Goal: Task Accomplishment & Management: Complete application form

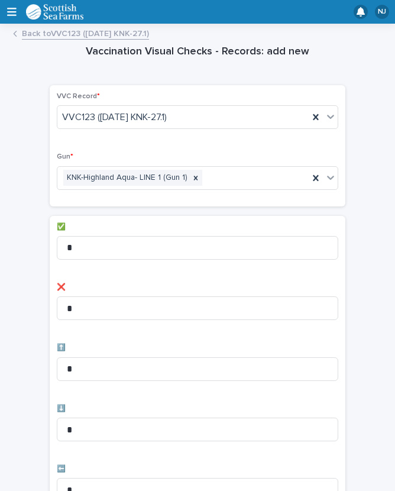
scroll to position [73, 0]
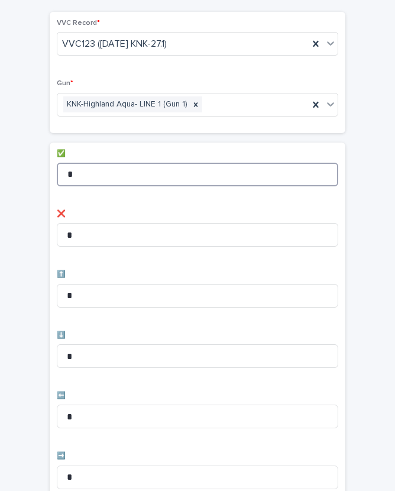
click at [122, 169] on input "*" at bounding box center [198, 175] width 282 height 24
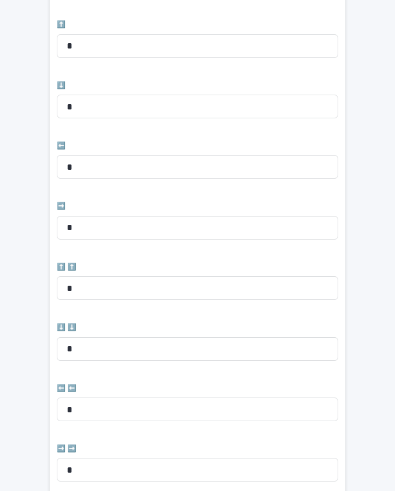
scroll to position [326, 0]
type input "*"
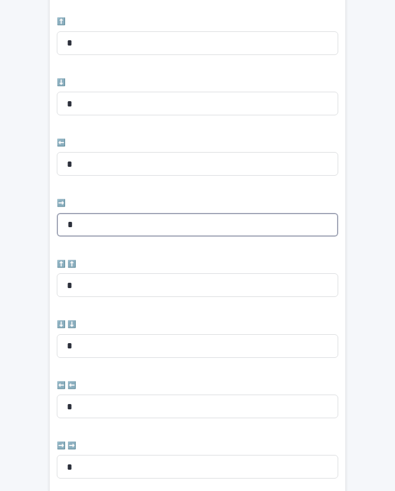
click at [121, 224] on input "*" at bounding box center [198, 225] width 282 height 24
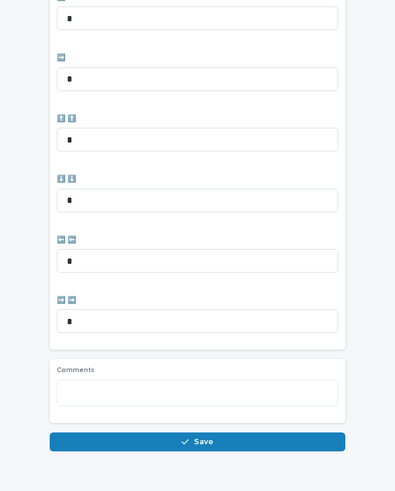
scroll to position [471, 0]
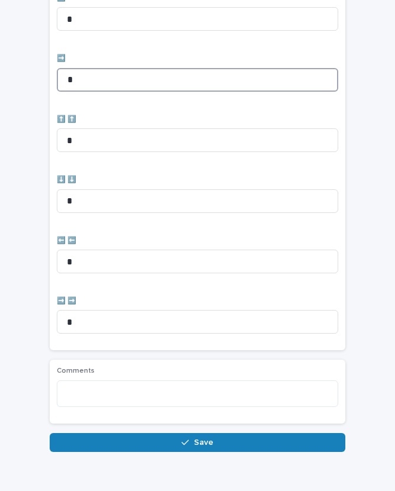
type input "*"
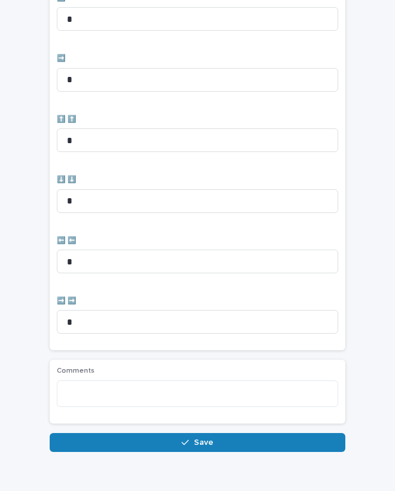
click at [209, 438] on span "Save" at bounding box center [204, 442] width 20 height 8
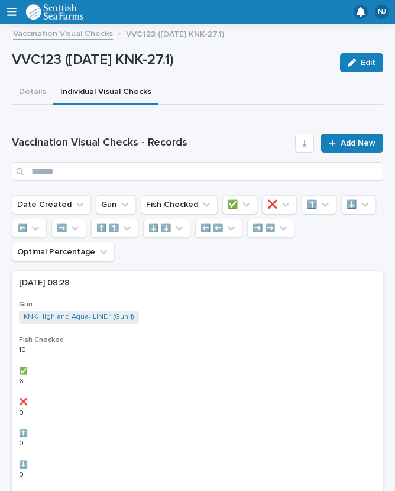
click at [354, 141] on span "Add New" at bounding box center [358, 143] width 35 height 8
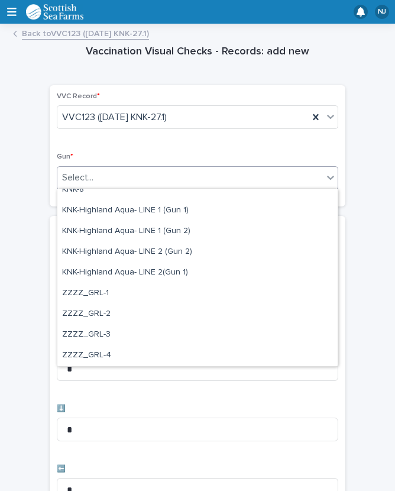
scroll to position [361, 0]
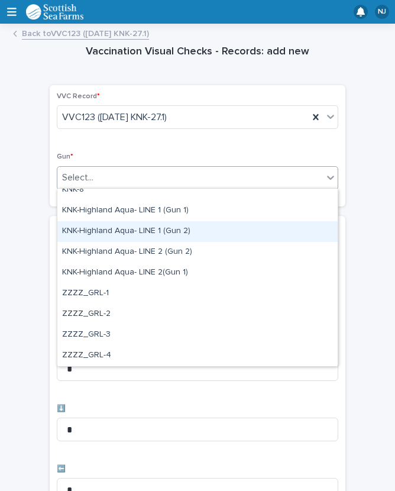
click at [138, 228] on div "KNK-Highland Aqua- LINE 1 (Gun 2)" at bounding box center [197, 231] width 280 height 21
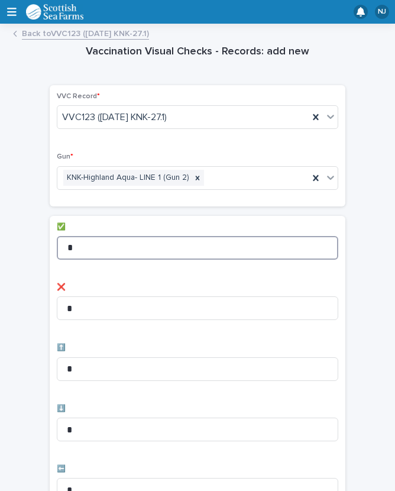
click at [159, 242] on input "*" at bounding box center [198, 248] width 282 height 24
click at [140, 244] on input "*" at bounding box center [198, 248] width 282 height 24
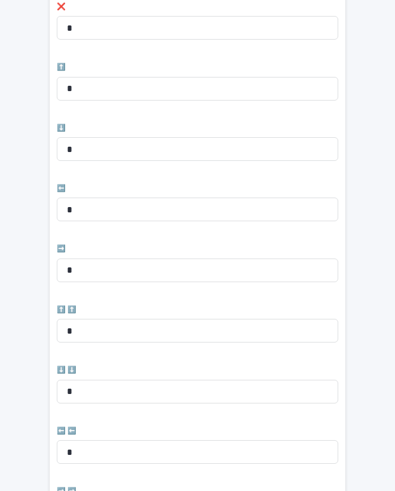
scroll to position [282, 0]
type input "*"
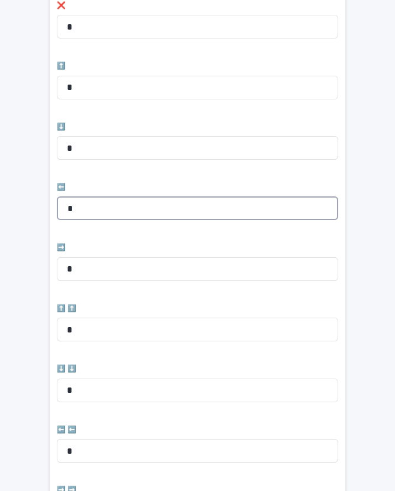
click at [131, 208] on input "*" at bounding box center [198, 208] width 282 height 24
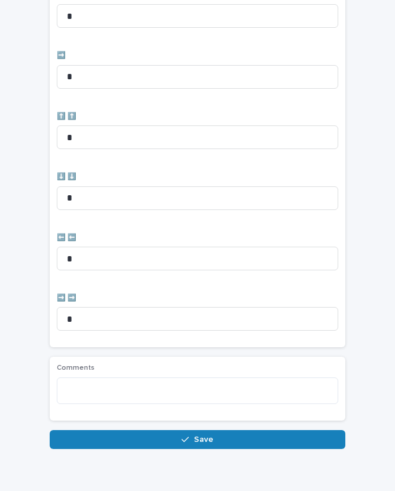
scroll to position [471, 0]
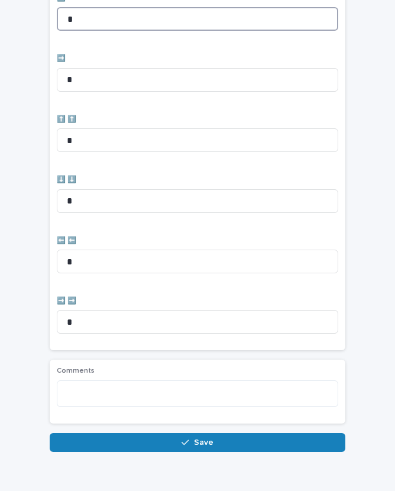
type input "*"
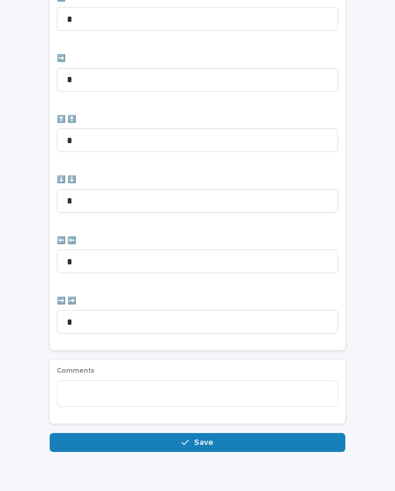
click at [209, 438] on span "Save" at bounding box center [204, 442] width 20 height 8
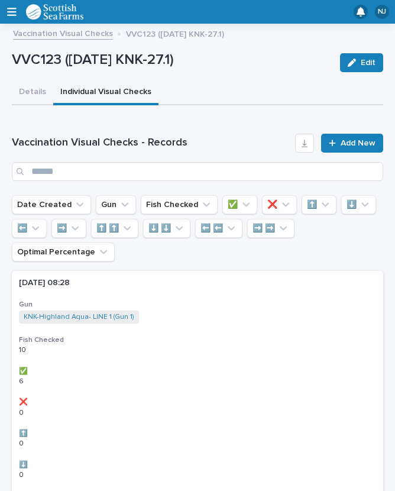
click at [354, 142] on span "Add New" at bounding box center [358, 143] width 35 height 8
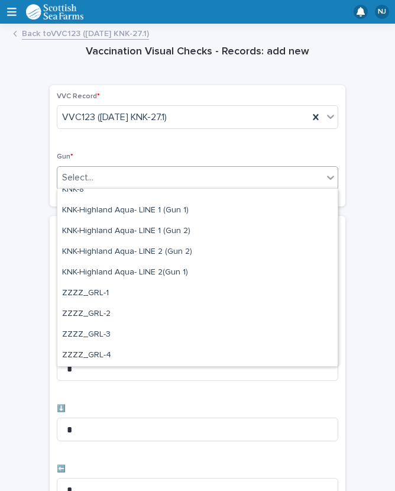
scroll to position [361, 0]
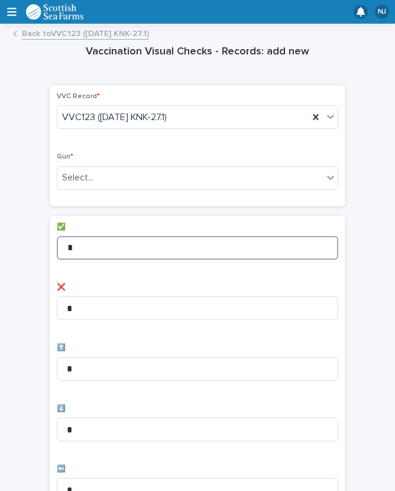
click at [172, 253] on input "*" at bounding box center [198, 248] width 282 height 24
click at [100, 253] on input "*" at bounding box center [198, 248] width 282 height 24
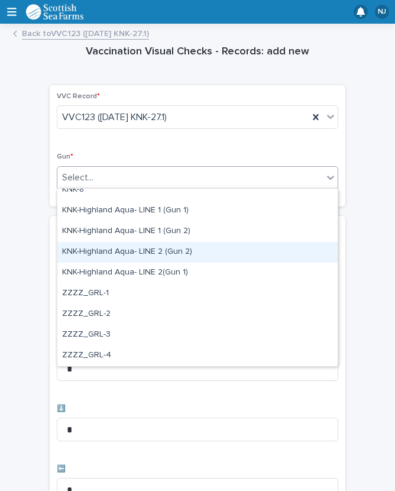
click at [117, 252] on div "KNK-Highland Aqua- LINE 2 (Gun 2)" at bounding box center [197, 252] width 280 height 21
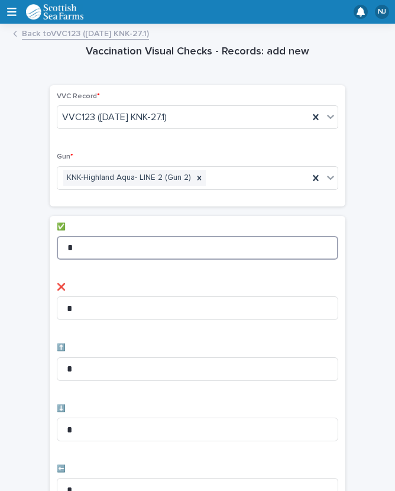
click at [112, 239] on input "*" at bounding box center [198, 248] width 282 height 24
click at [137, 242] on input "*" at bounding box center [198, 248] width 282 height 24
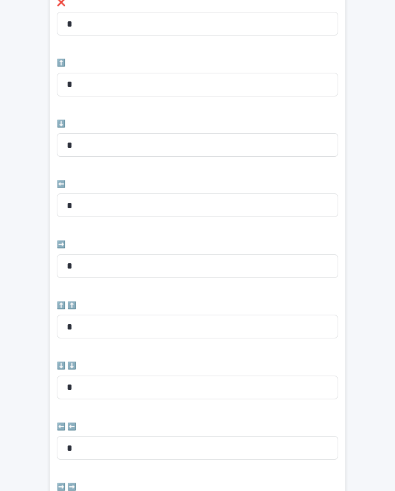
scroll to position [329, 0]
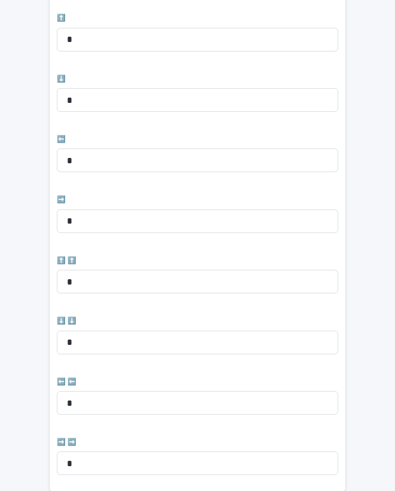
type input "*"
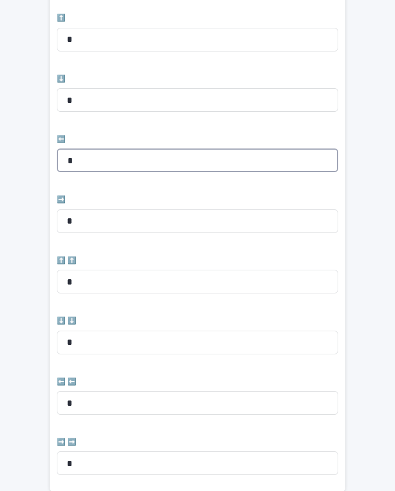
click at [144, 154] on input "*" at bounding box center [198, 160] width 282 height 24
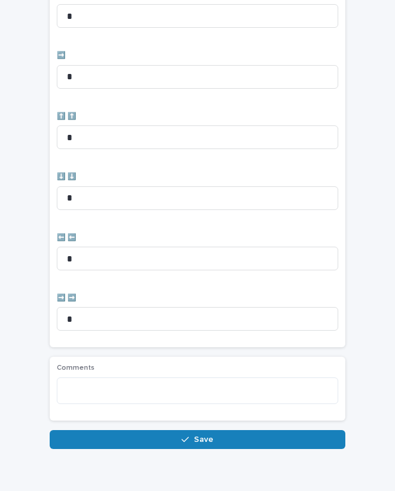
scroll to position [471, 0]
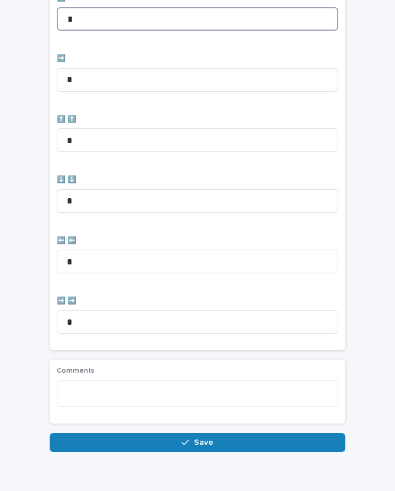
type input "*"
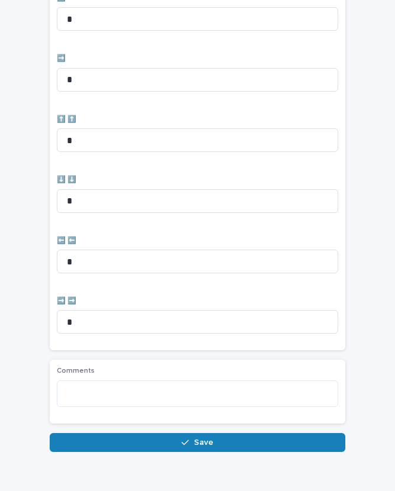
click at [194, 438] on span "Save" at bounding box center [204, 442] width 20 height 8
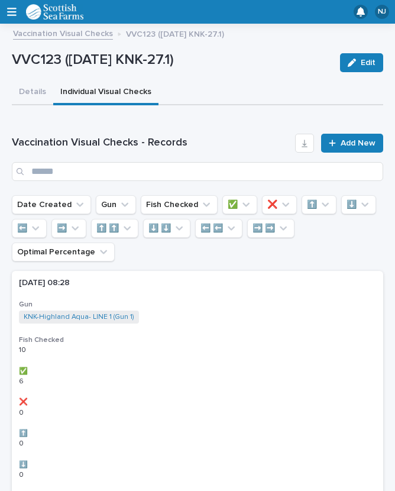
click at [353, 142] on span "Add New" at bounding box center [358, 143] width 35 height 8
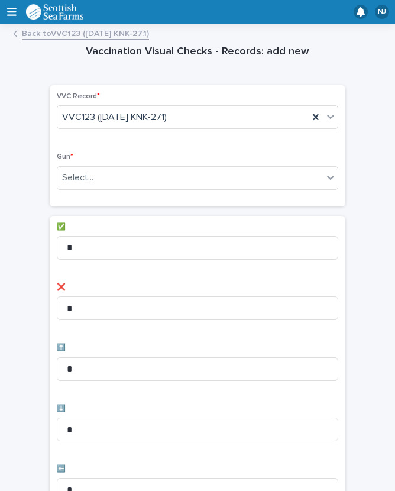
click at [252, 163] on div "Gun * Select..." at bounding box center [198, 176] width 282 height 46
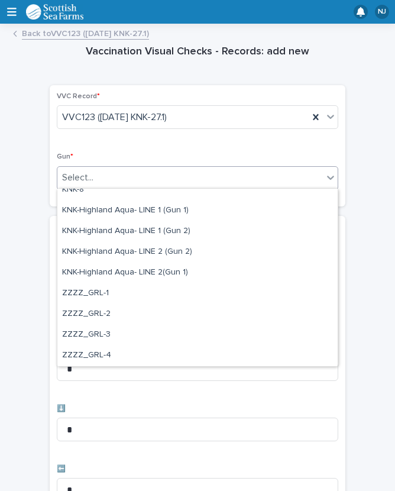
scroll to position [361, 0]
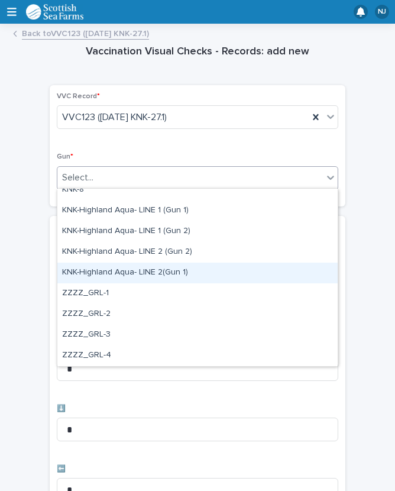
click at [108, 268] on div "KNK-Highland Aqua- LINE 2(Gun 1)" at bounding box center [197, 273] width 280 height 21
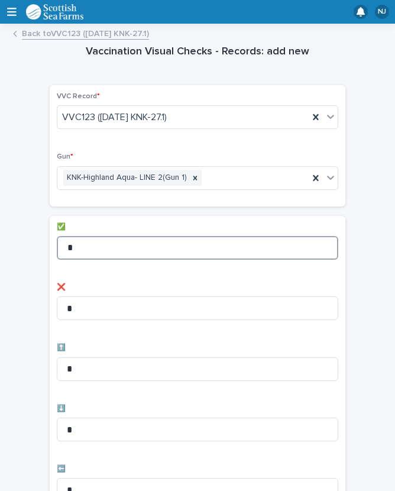
click at [122, 240] on input "*" at bounding box center [198, 248] width 282 height 24
click at [142, 241] on input "*" at bounding box center [198, 248] width 282 height 24
click at [168, 244] on input "*" at bounding box center [198, 248] width 282 height 24
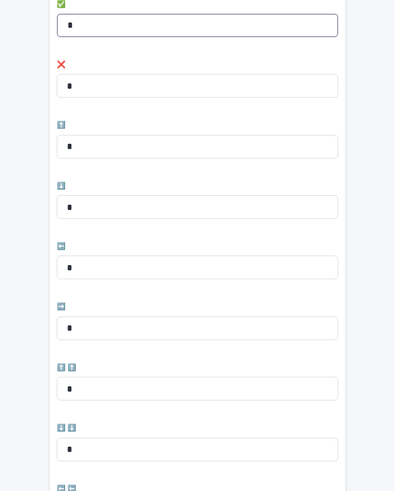
scroll to position [223, 0]
type input "*"
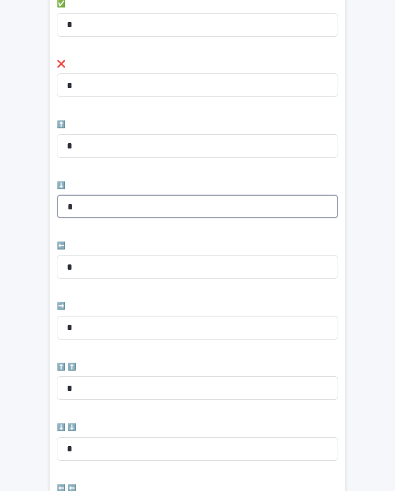
click at [128, 195] on input "*" at bounding box center [198, 207] width 282 height 24
click at [148, 197] on input "*" at bounding box center [198, 207] width 282 height 24
click at [99, 200] on input "*" at bounding box center [198, 207] width 282 height 24
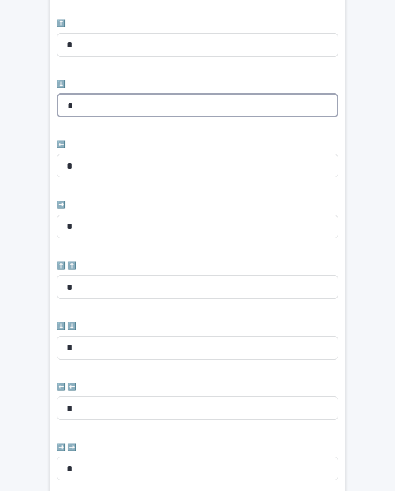
scroll to position [330, 0]
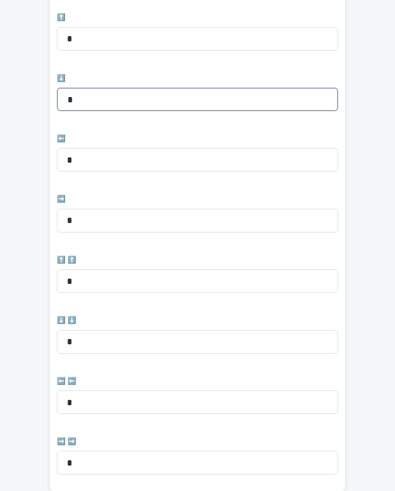
type input "*"
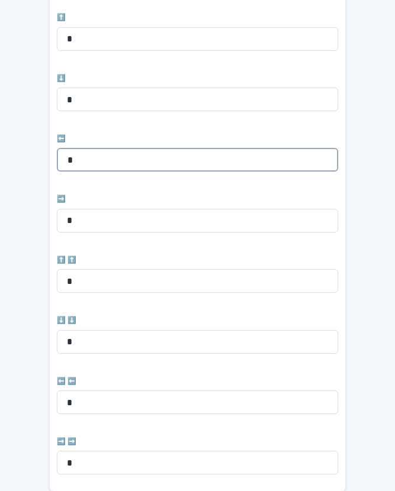
click at [117, 152] on input "*" at bounding box center [198, 160] width 282 height 24
click at [118, 153] on input "*" at bounding box center [198, 160] width 282 height 24
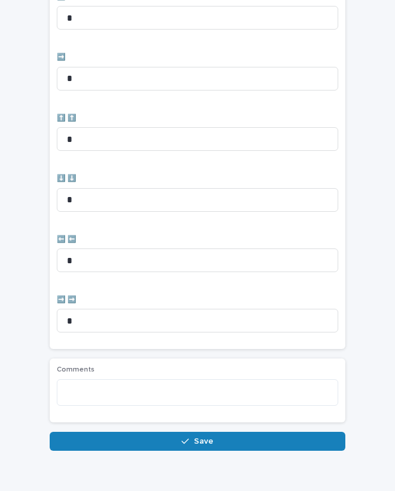
scroll to position [471, 0]
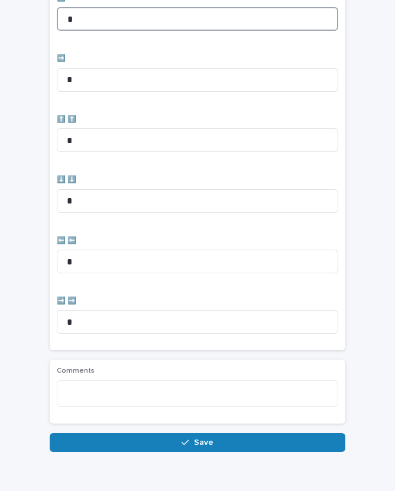
type input "*"
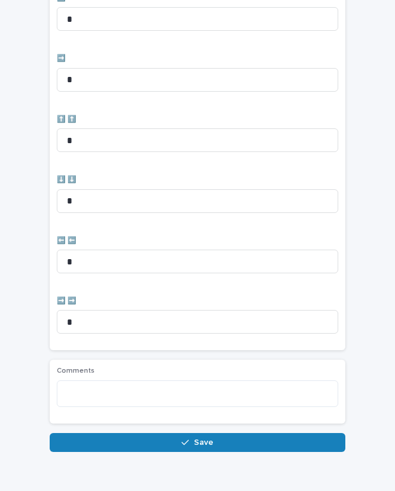
click at [192, 440] on div "button" at bounding box center [188, 442] width 12 height 8
